Goal: Information Seeking & Learning: Learn about a topic

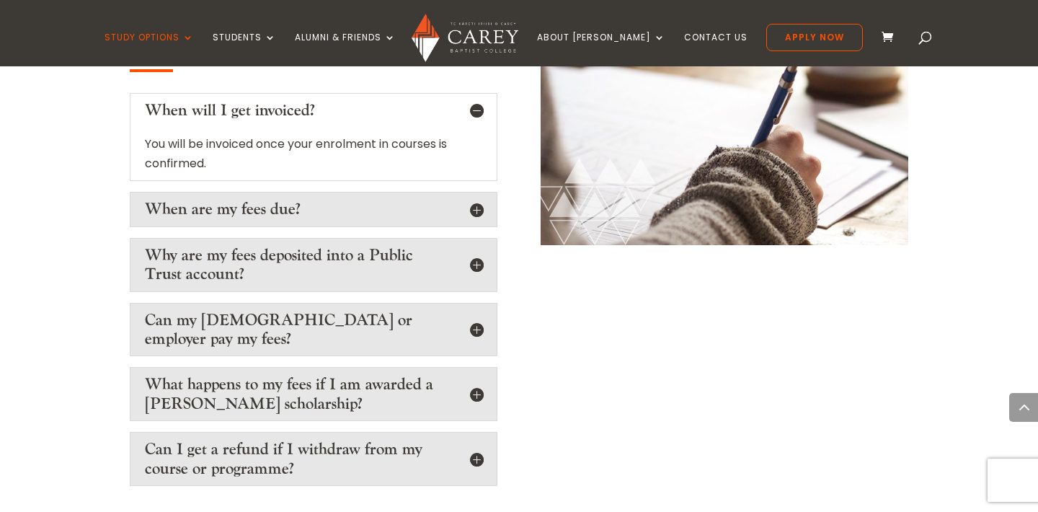
scroll to position [2420, 0]
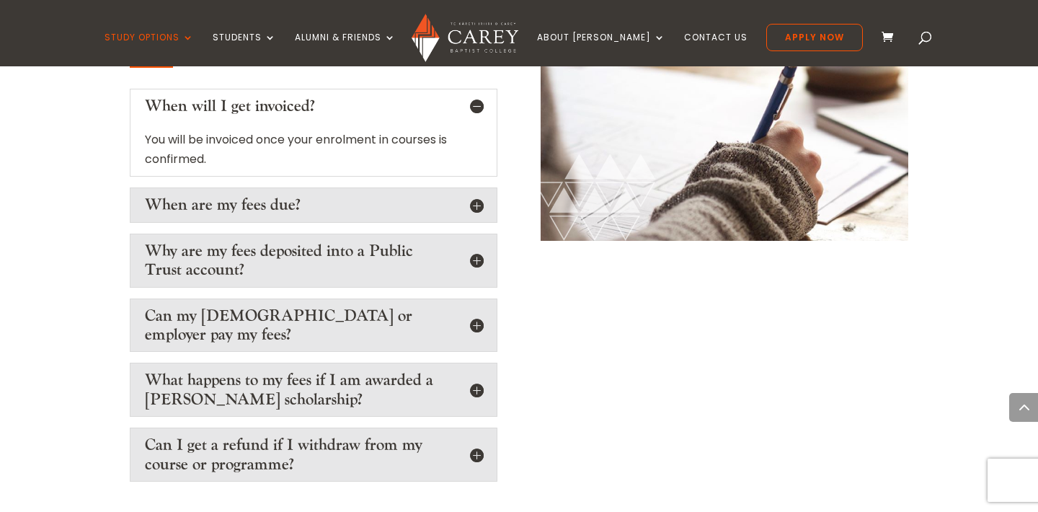
click at [472, 306] on h5 "Can my [DEMOGRAPHIC_DATA] or employer pay my fees?" at bounding box center [313, 325] width 337 height 38
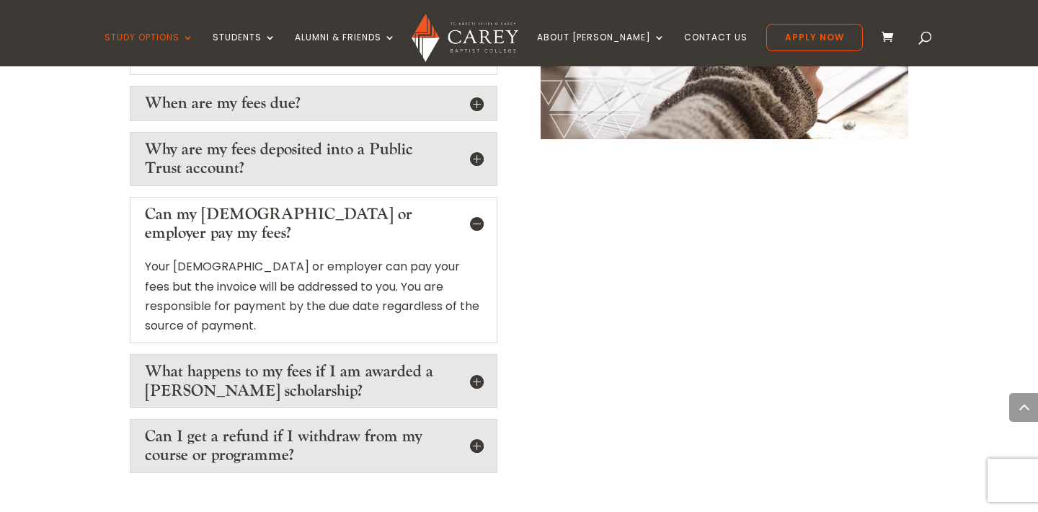
scroll to position [2559, 0]
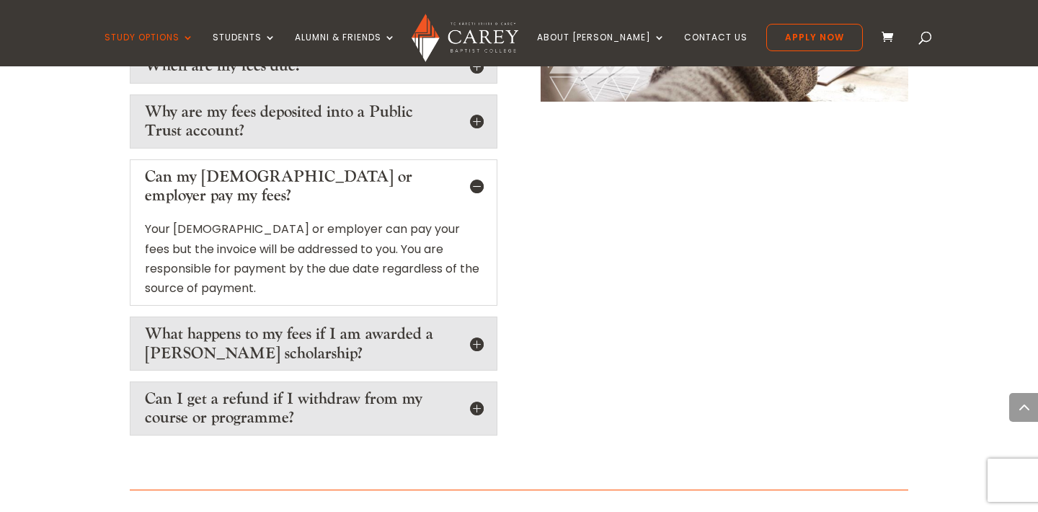
click at [476, 324] on h5 "What happens to my fees if I am awarded a [PERSON_NAME] scholarship?" at bounding box center [313, 343] width 337 height 38
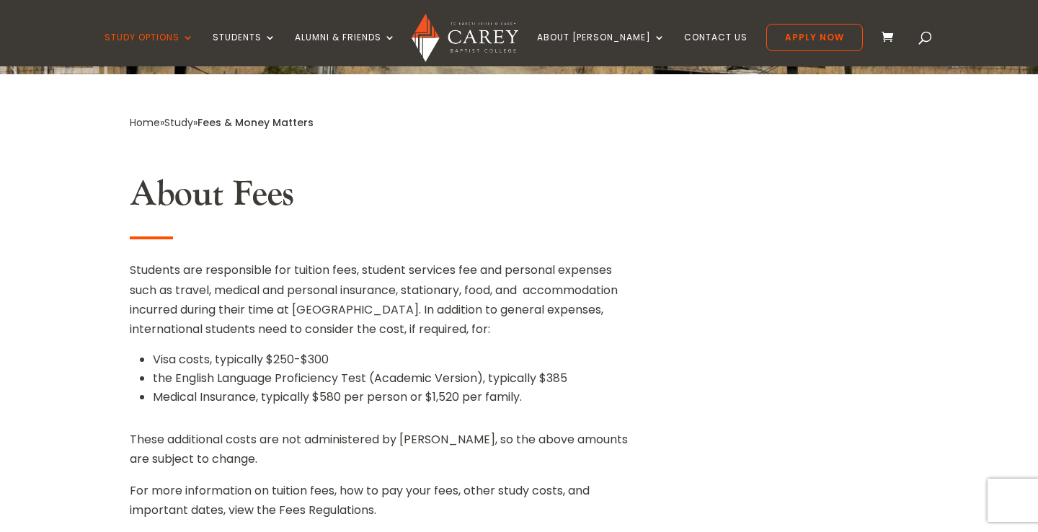
scroll to position [322, 0]
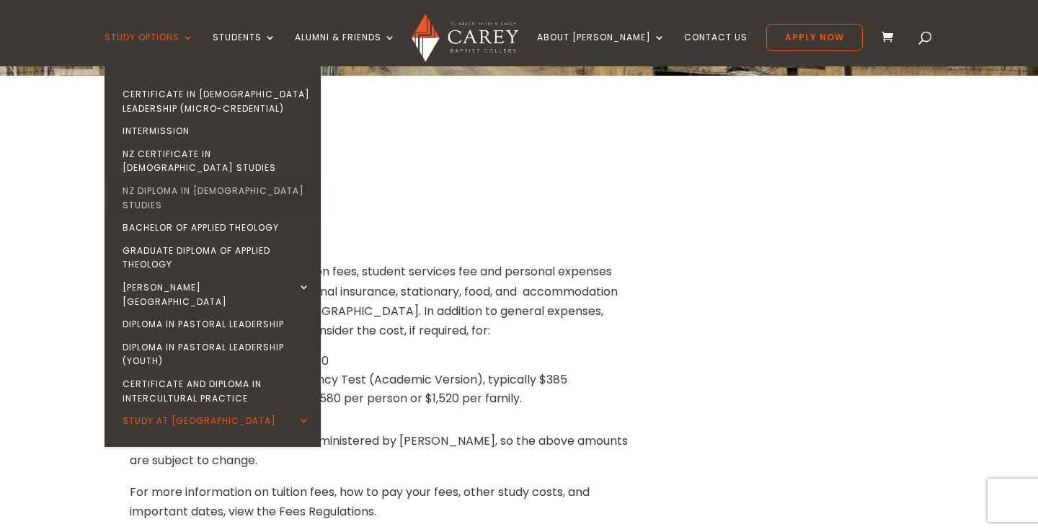
click at [254, 179] on link "NZ Diploma in [DEMOGRAPHIC_DATA] Studies" at bounding box center [216, 197] width 216 height 37
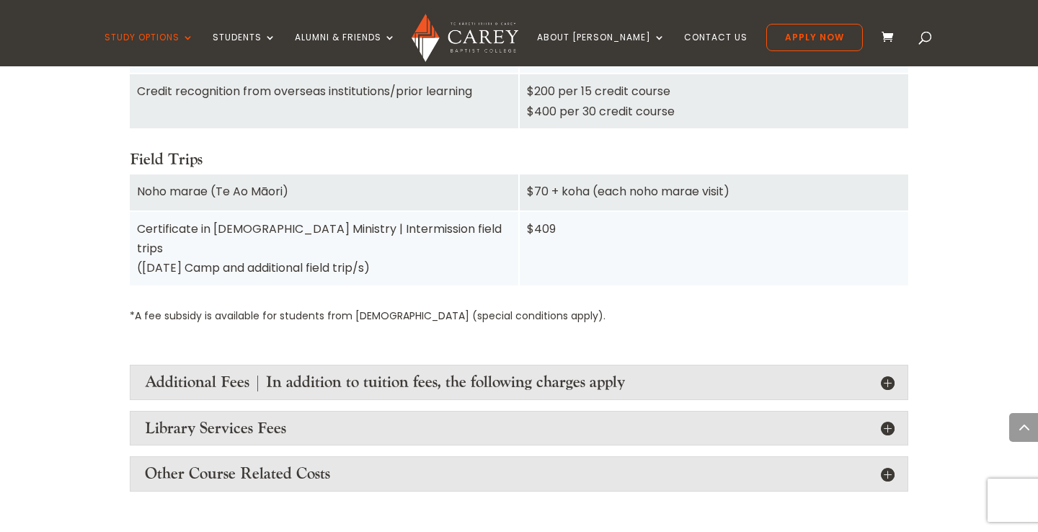
scroll to position [1636, 0]
click at [214, 371] on h4 "Additional Fees | In addition to tuition fees, the following charges apply" at bounding box center [519, 380] width 748 height 19
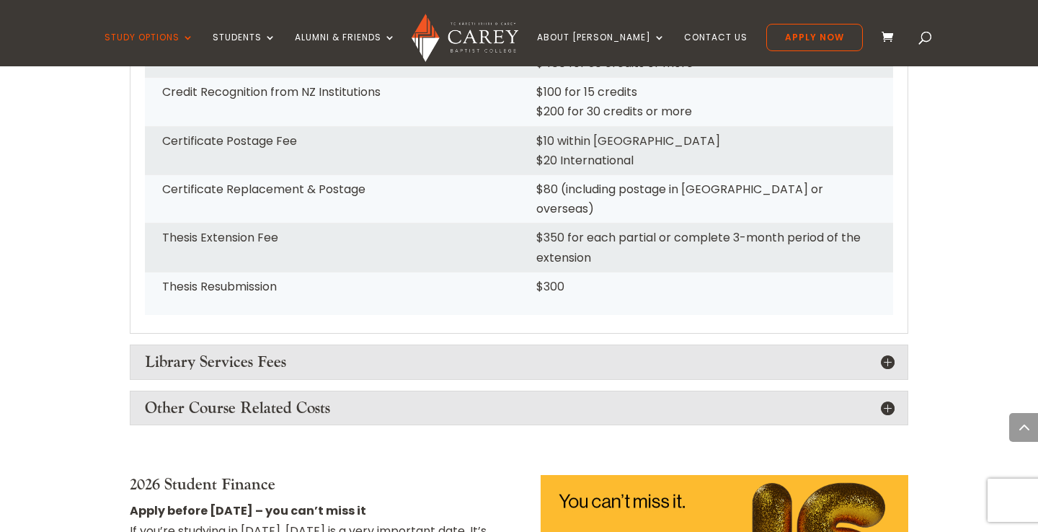
scroll to position [2285, 0]
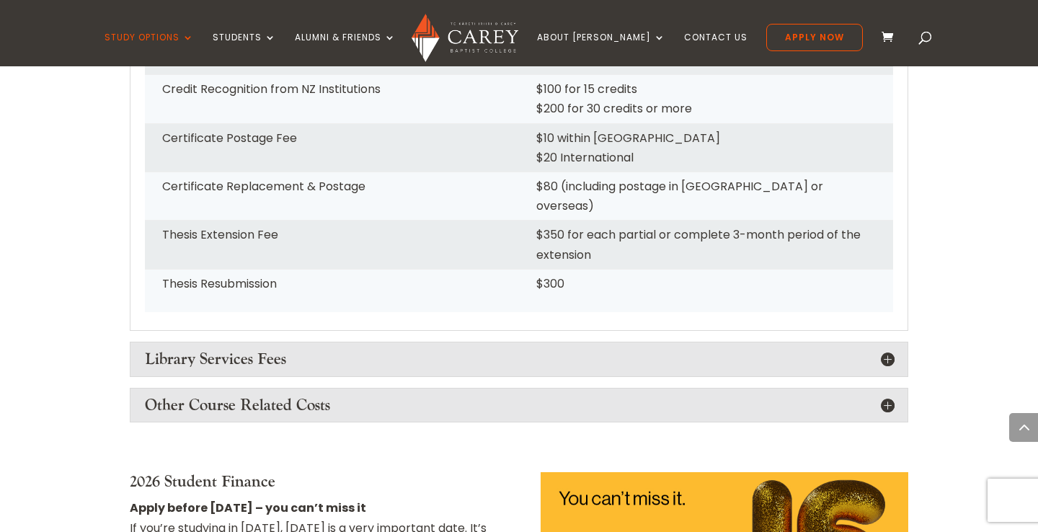
click at [208, 350] on h4 "Library Services Fees" at bounding box center [519, 359] width 748 height 19
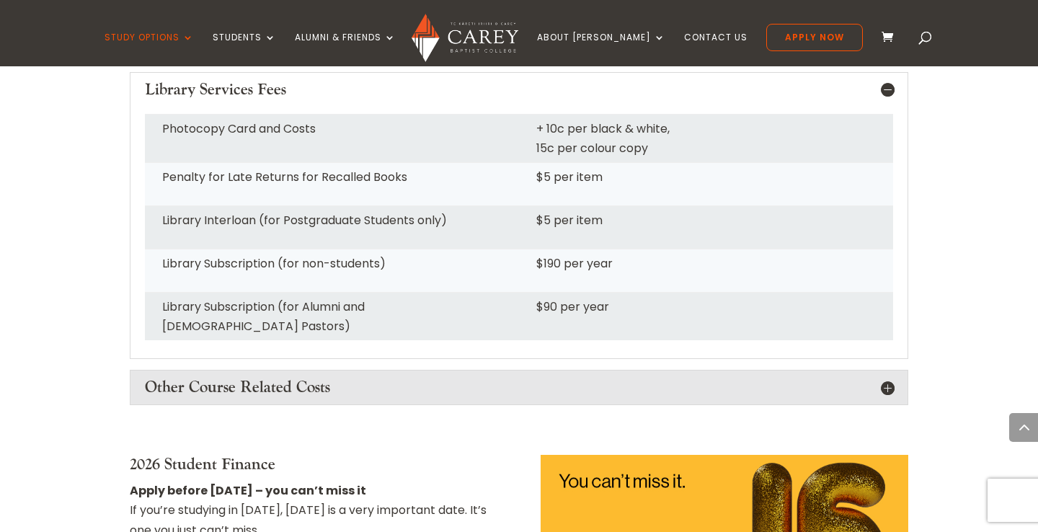
scroll to position [2563, 0]
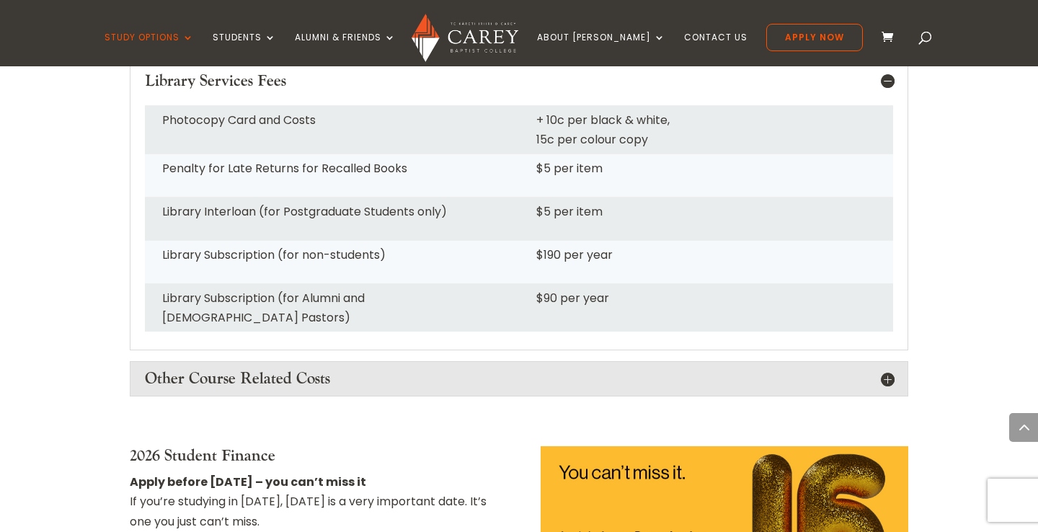
click at [197, 369] on h4 "Other Course Related Costs" at bounding box center [519, 378] width 748 height 19
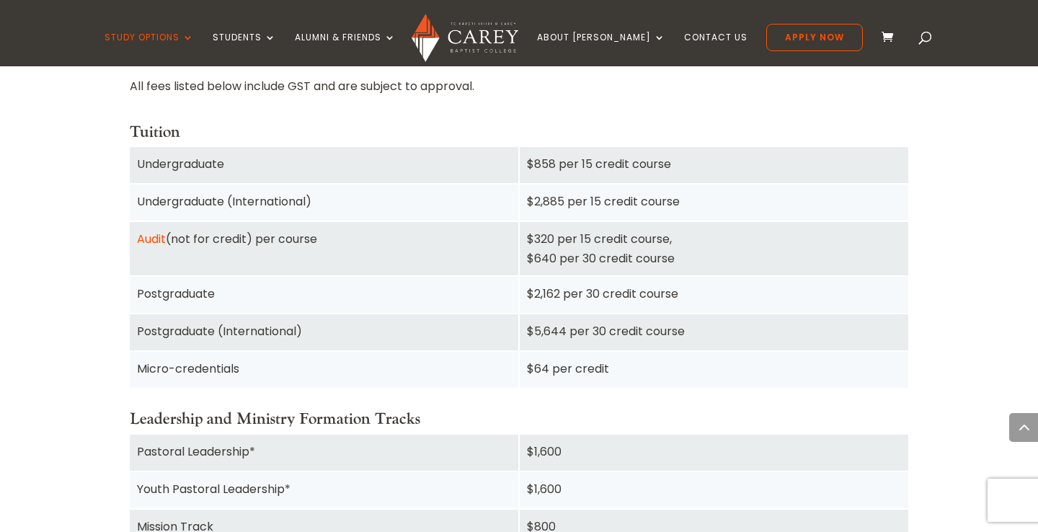
scroll to position [1007, 0]
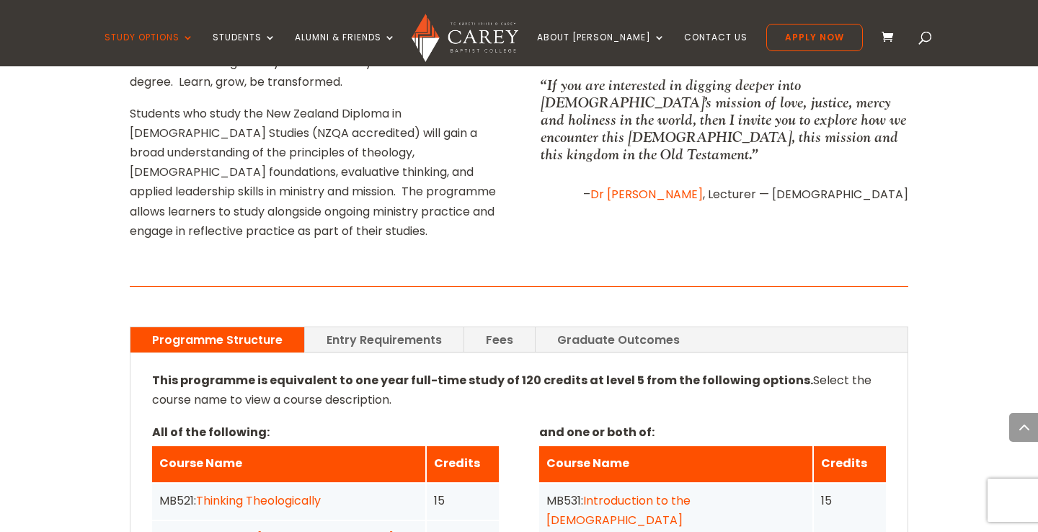
scroll to position [891, 0]
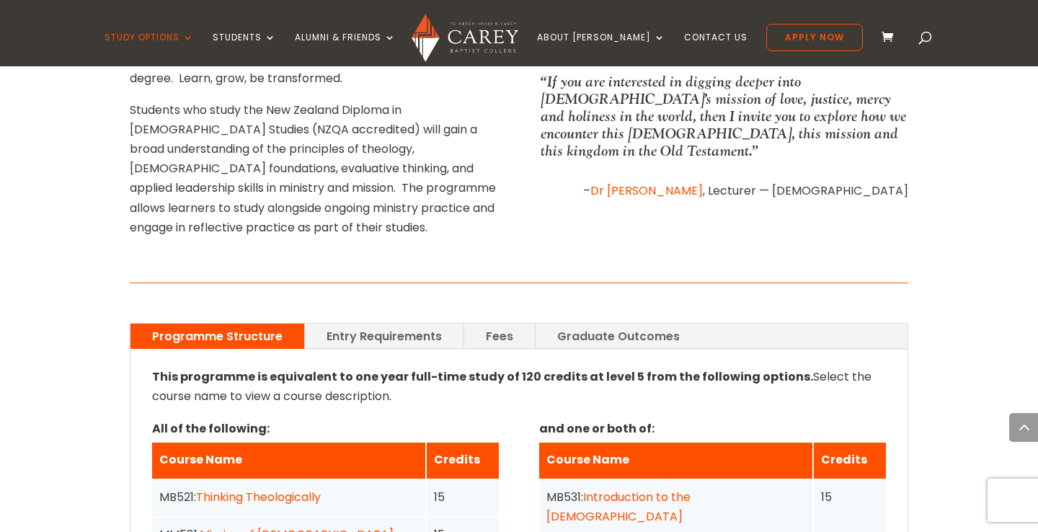
click at [497, 324] on link "Fees" at bounding box center [499, 336] width 71 height 25
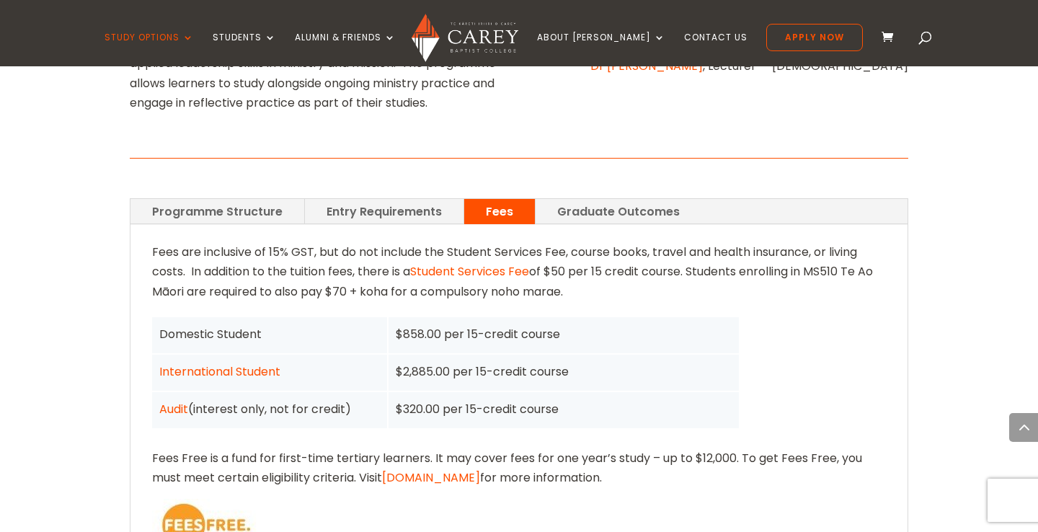
scroll to position [1006, 0]
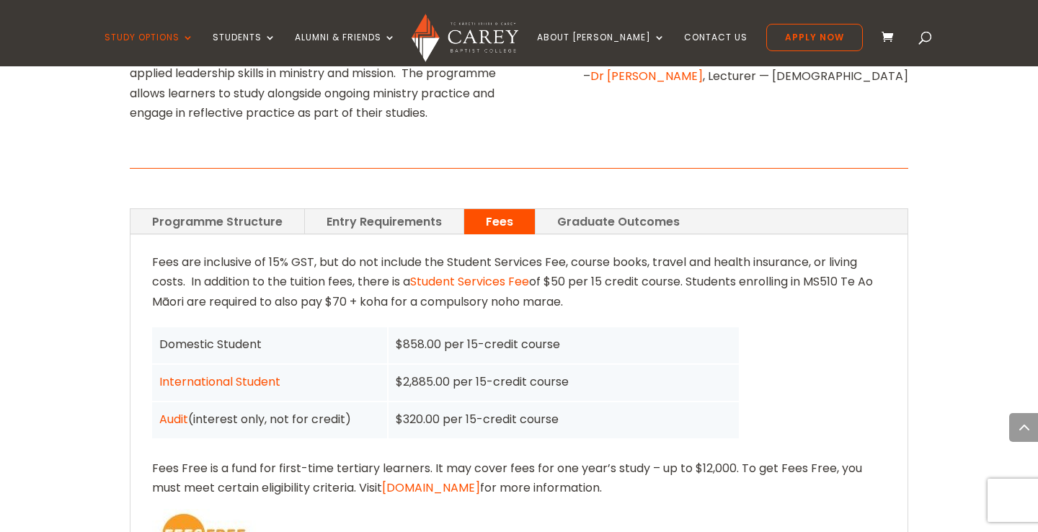
click at [200, 209] on link "Programme Structure" at bounding box center [217, 221] width 174 height 25
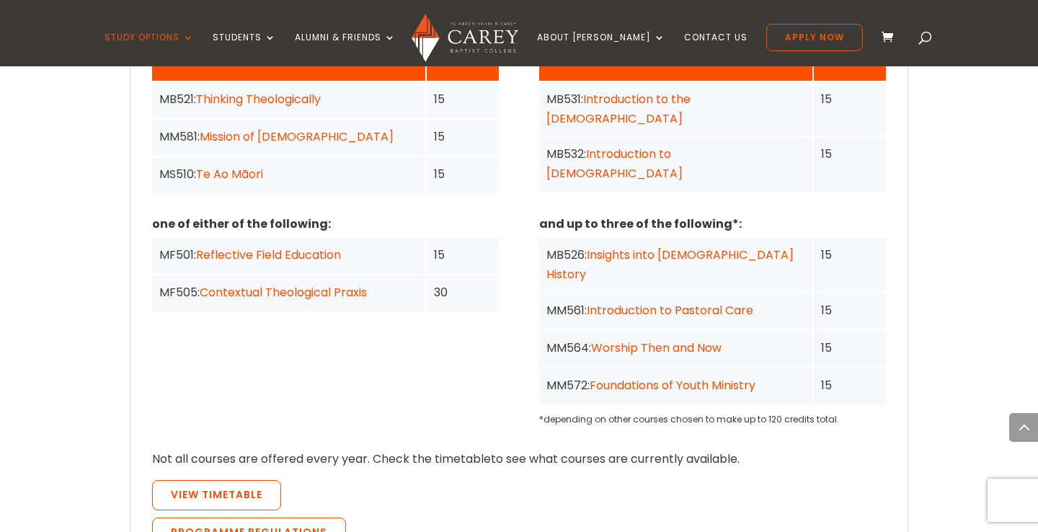
scroll to position [1291, 0]
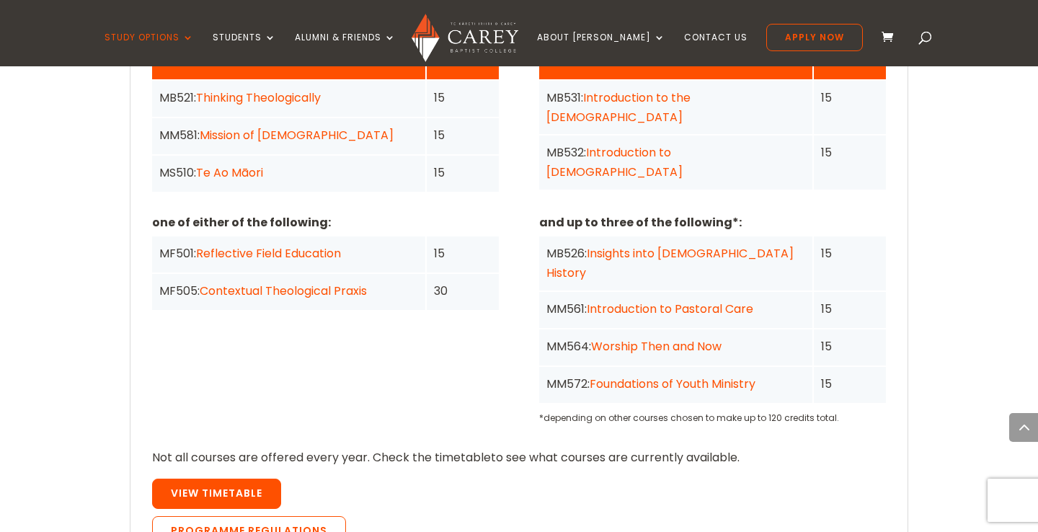
click at [239, 479] on link "View Timetable" at bounding box center [216, 494] width 129 height 30
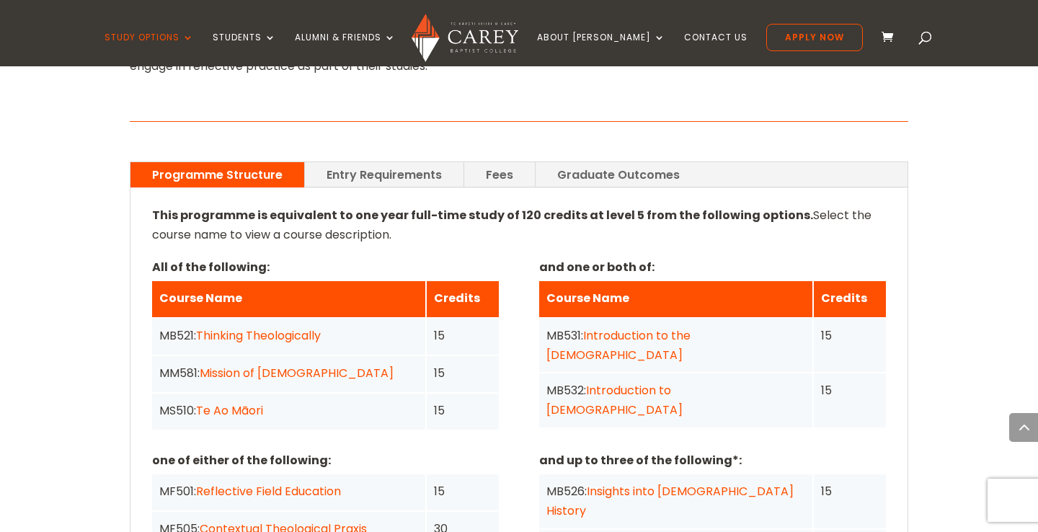
scroll to position [1054, 0]
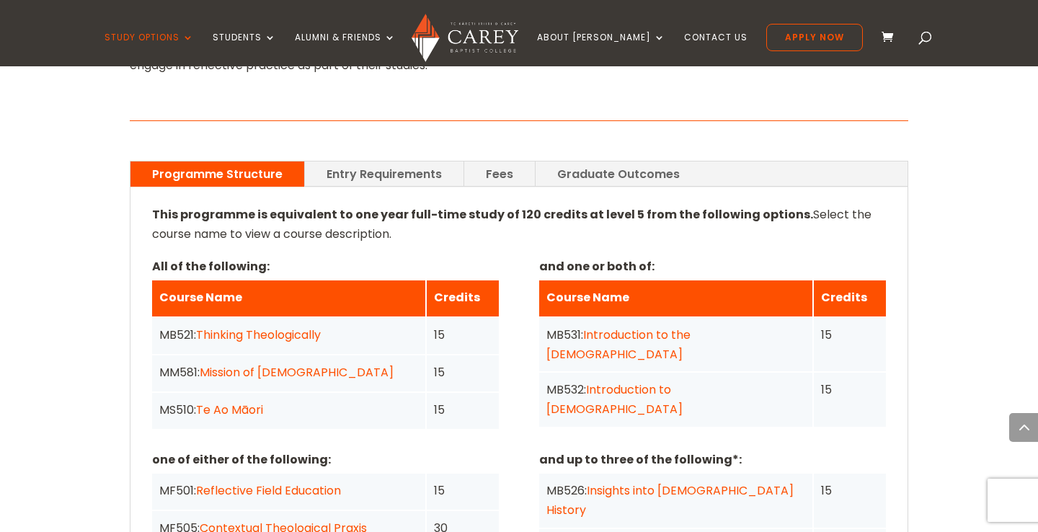
click at [506, 161] on link "Fees" at bounding box center [499, 173] width 71 height 25
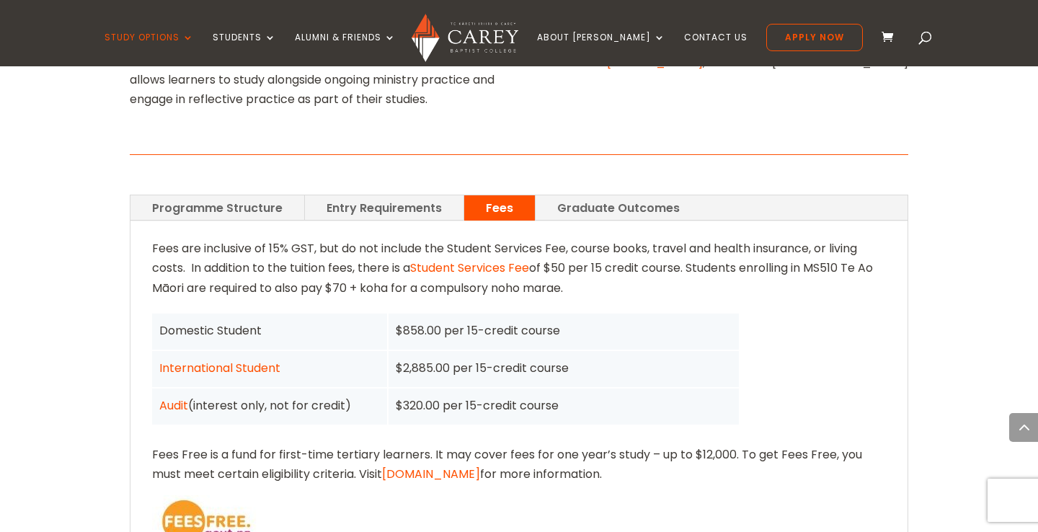
scroll to position [1012, 0]
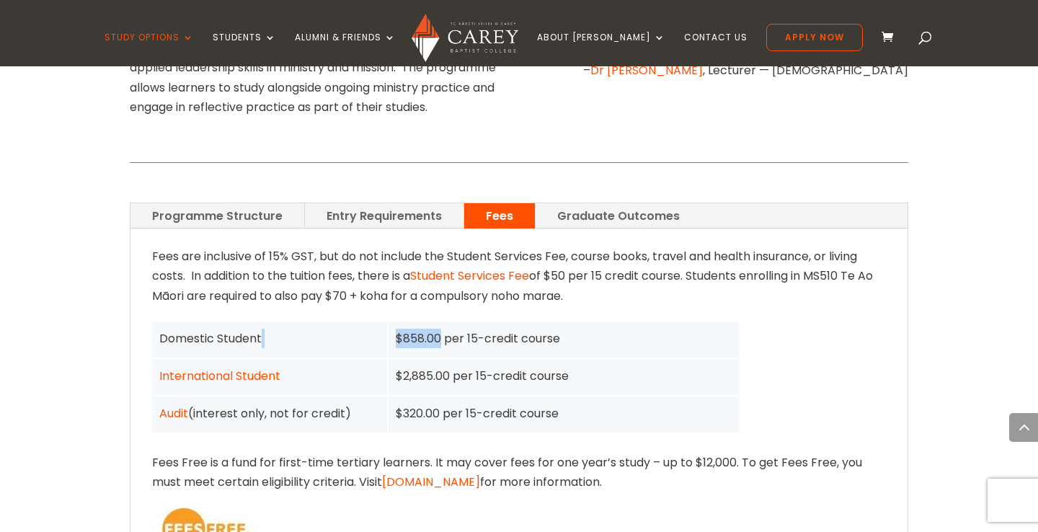
drag, startPoint x: 442, startPoint y: 243, endPoint x: 385, endPoint y: 245, distance: 57.7
click at [0, 0] on div "Domestic Student $858.00 per 15-credit course" at bounding box center [0, 0] width 0 height 0
click at [439, 329] on div "$858.00 per 15-credit course" at bounding box center [564, 338] width 337 height 19
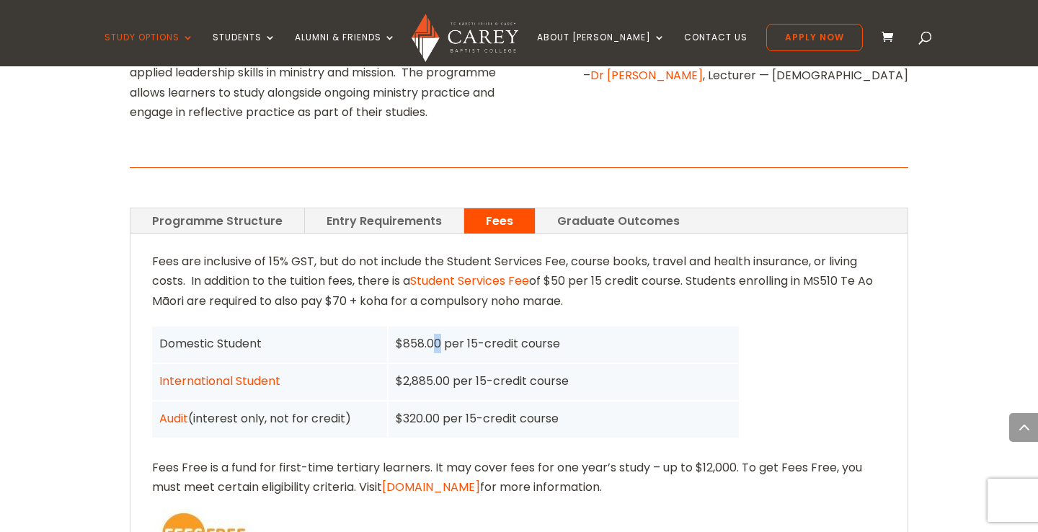
scroll to position [996, 0]
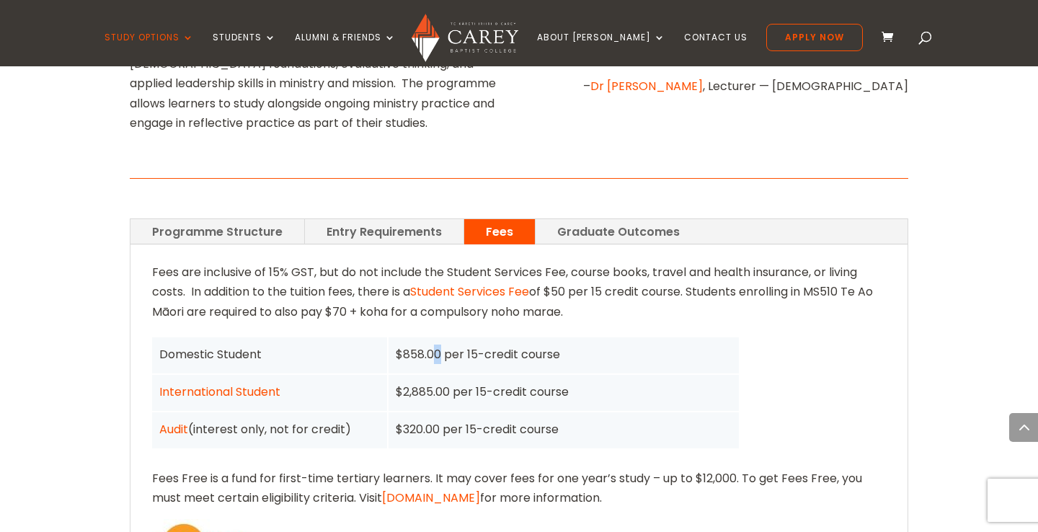
click at [610, 219] on link "Graduate Outcomes" at bounding box center [618, 231] width 166 height 25
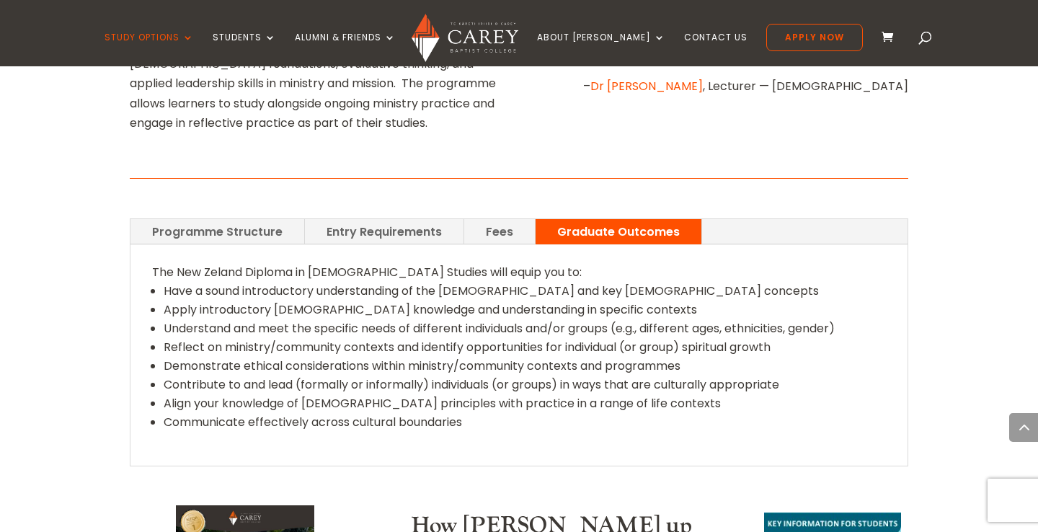
click at [485, 219] on link "Fees" at bounding box center [499, 231] width 71 height 25
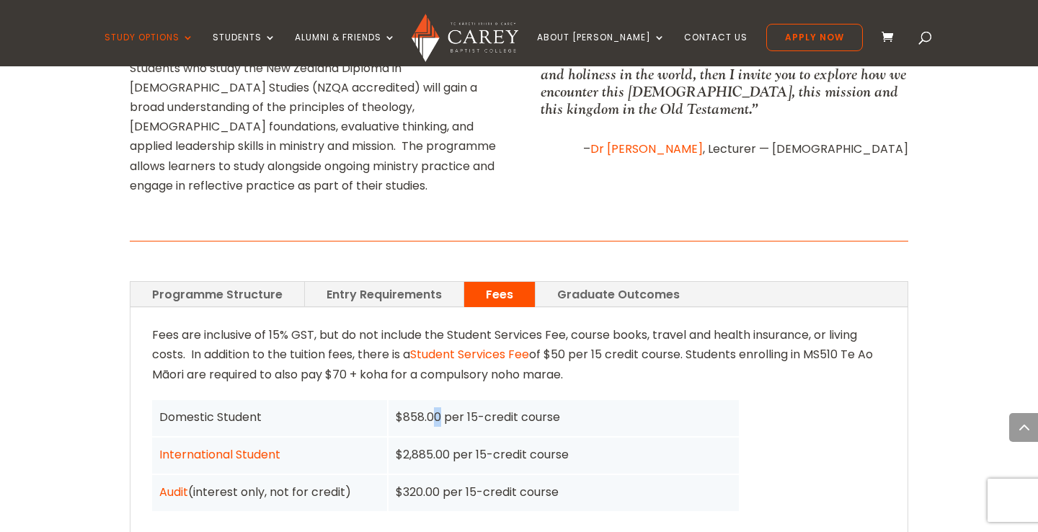
scroll to position [934, 0]
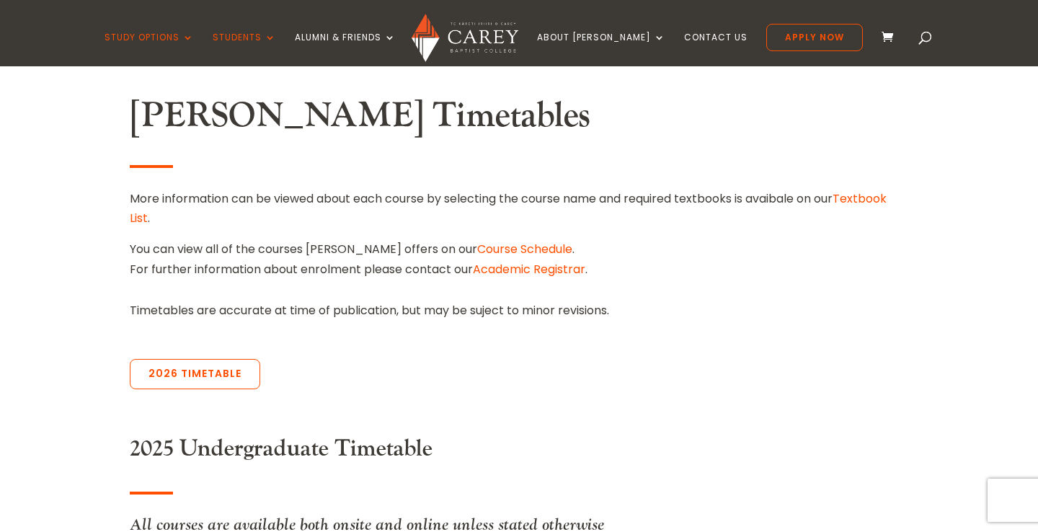
scroll to position [412, 0]
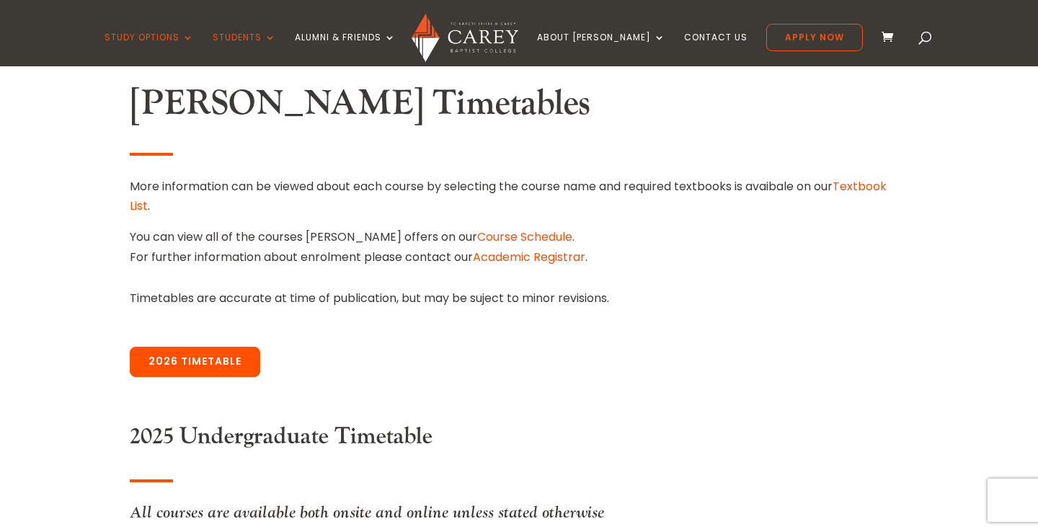
click at [229, 351] on link "2026 Timetable" at bounding box center [195, 362] width 130 height 30
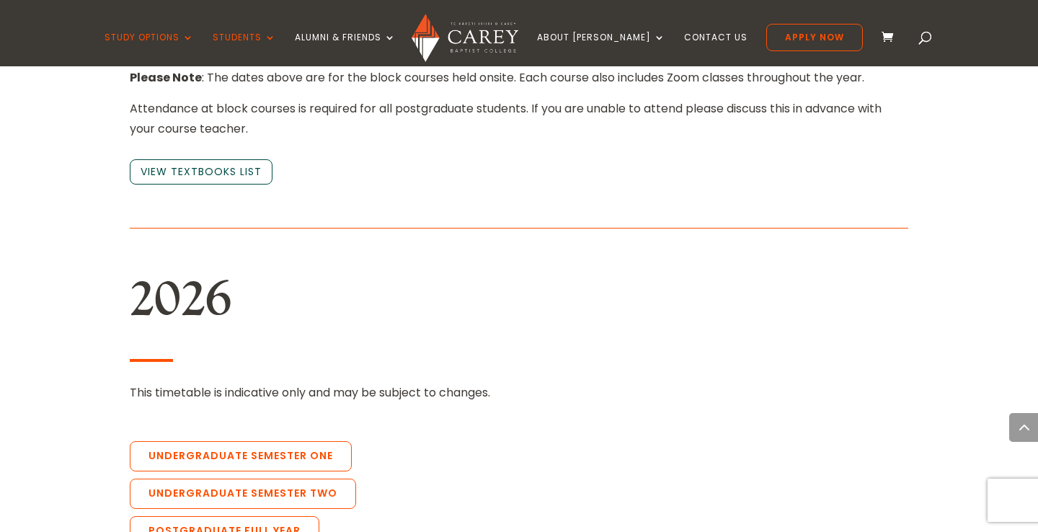
scroll to position [3128, 0]
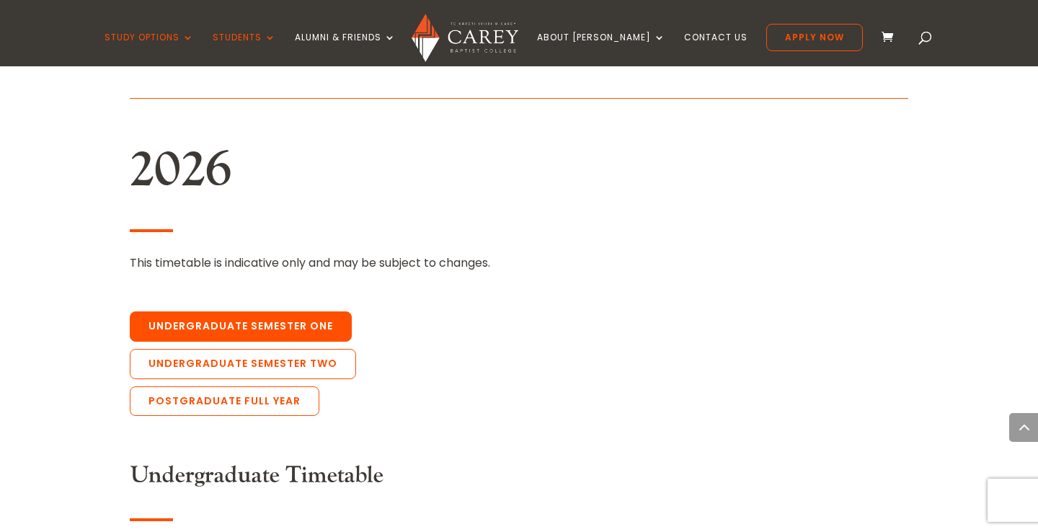
click at [286, 311] on link "Undergraduate Semester One" at bounding box center [241, 326] width 222 height 30
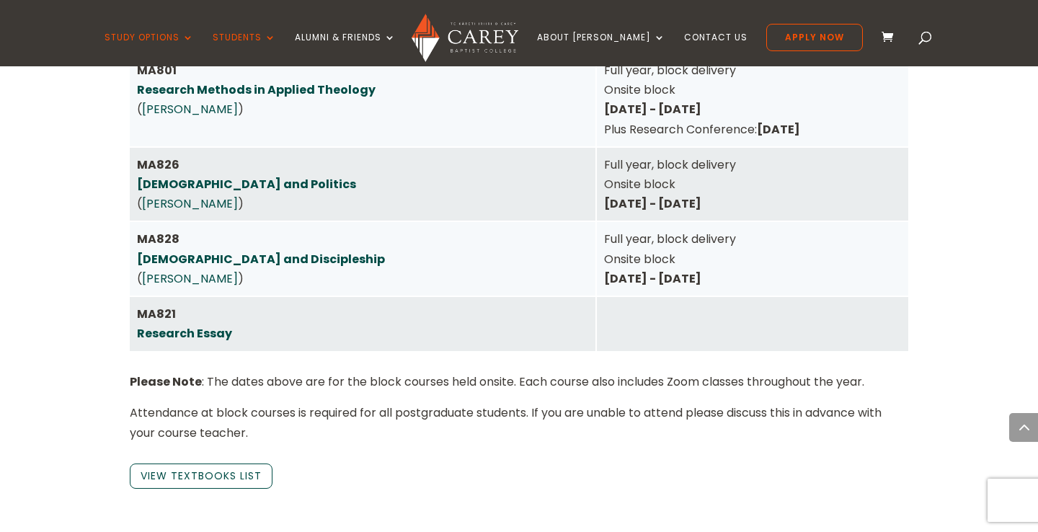
scroll to position [2676, 0]
